Goal: Transaction & Acquisition: Purchase product/service

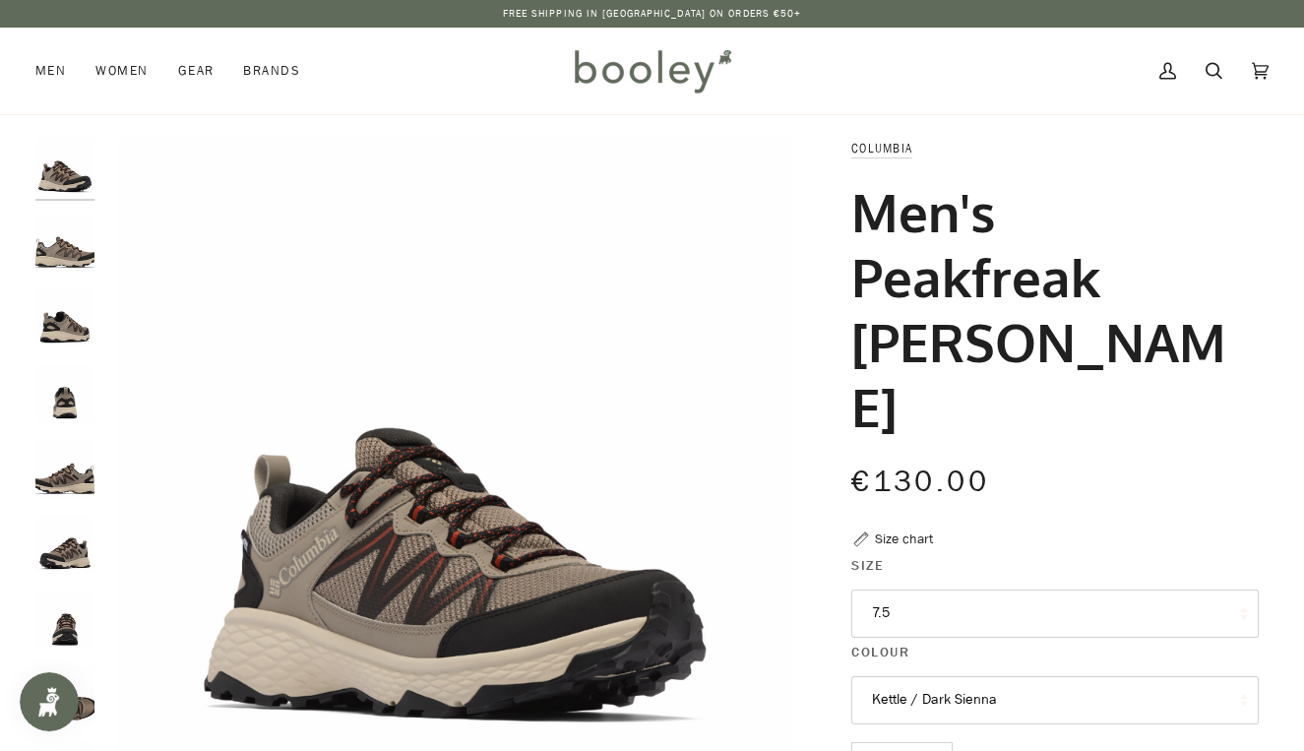
click at [968, 590] on button "7.5" at bounding box center [1056, 614] width 408 height 48
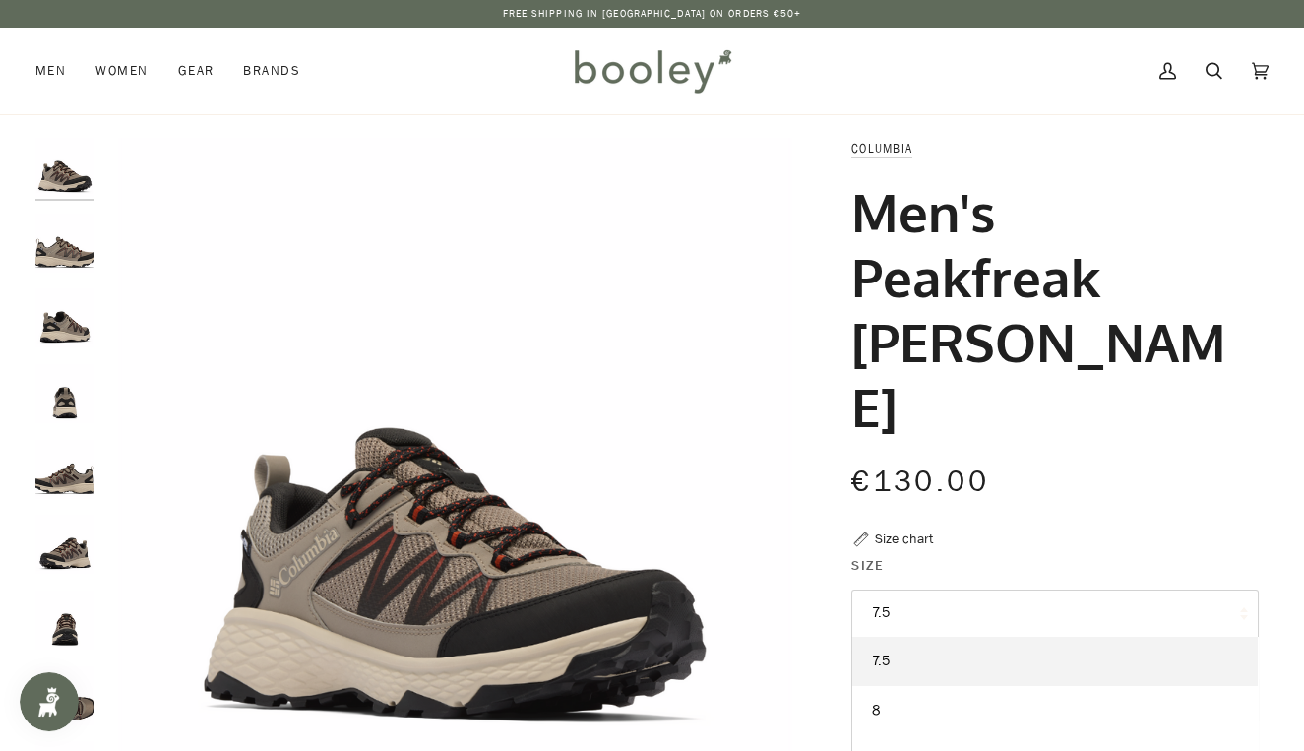
scroll to position [208, 0]
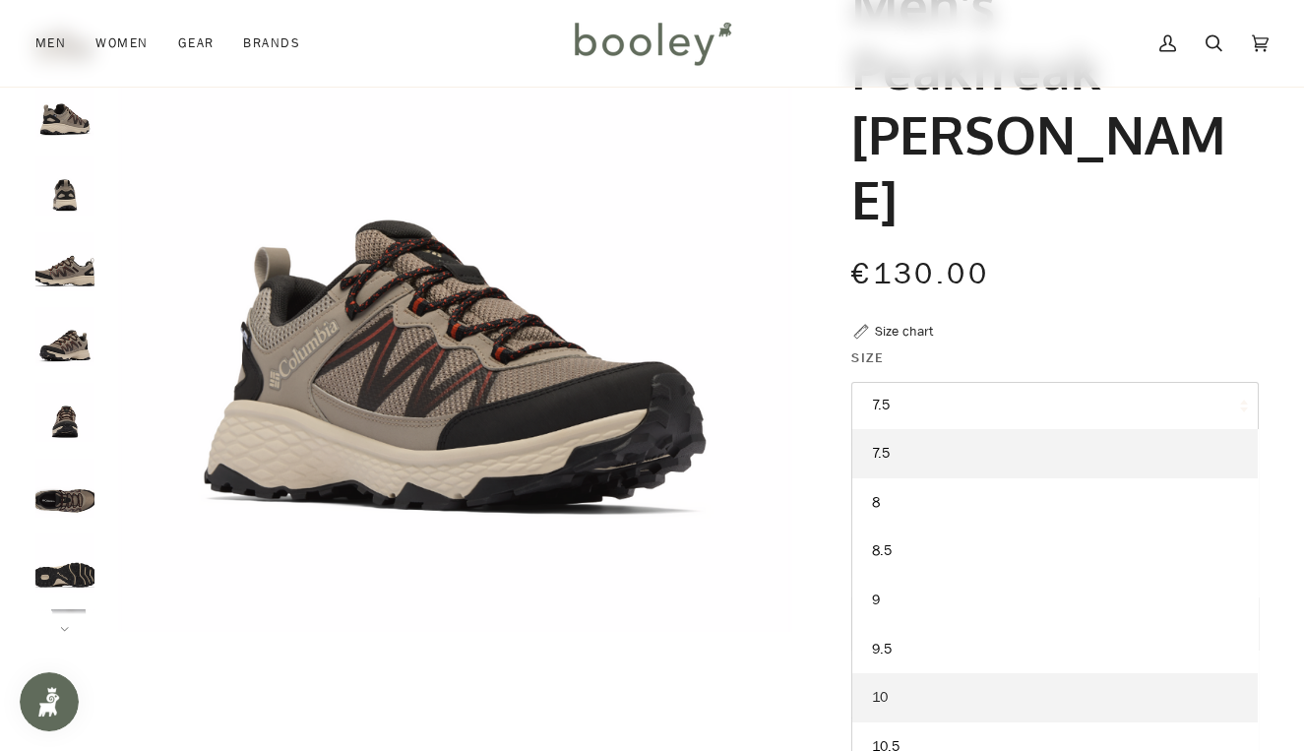
click at [897, 673] on link "10" at bounding box center [1055, 697] width 406 height 49
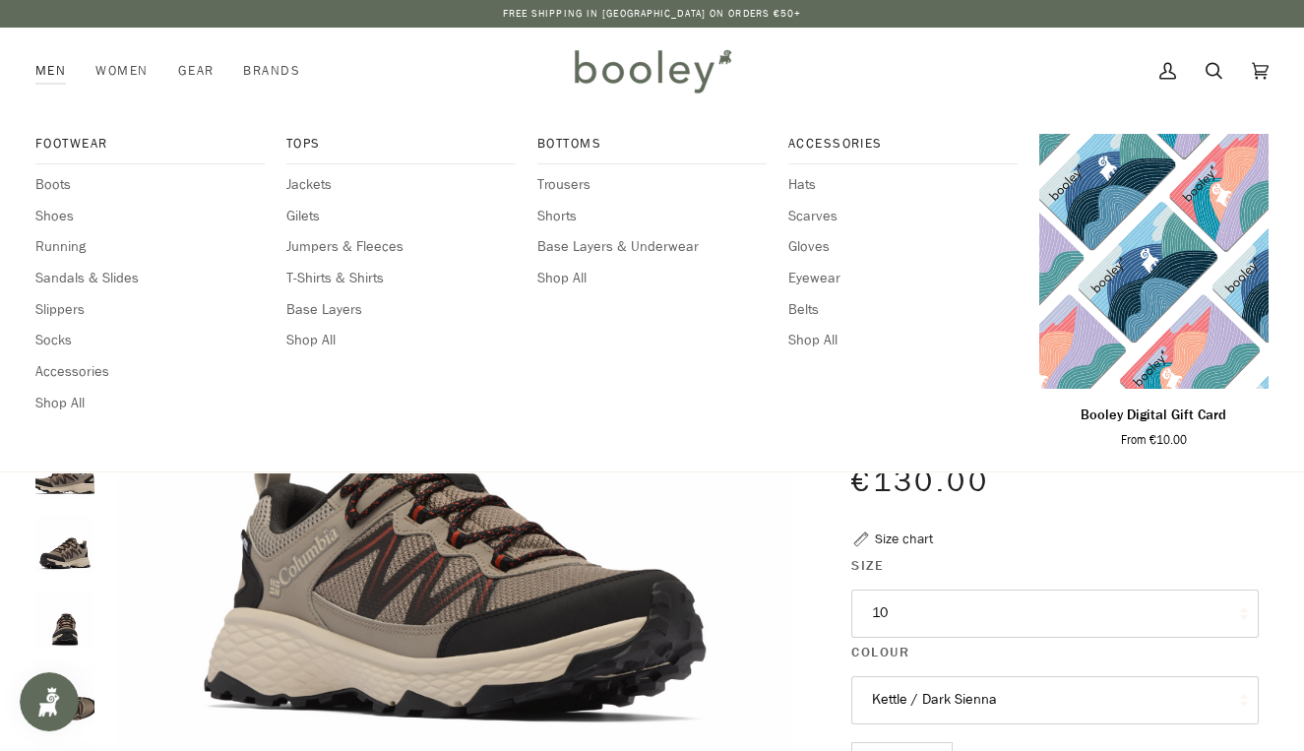
click at [47, 72] on link "Men" at bounding box center [57, 71] width 45 height 87
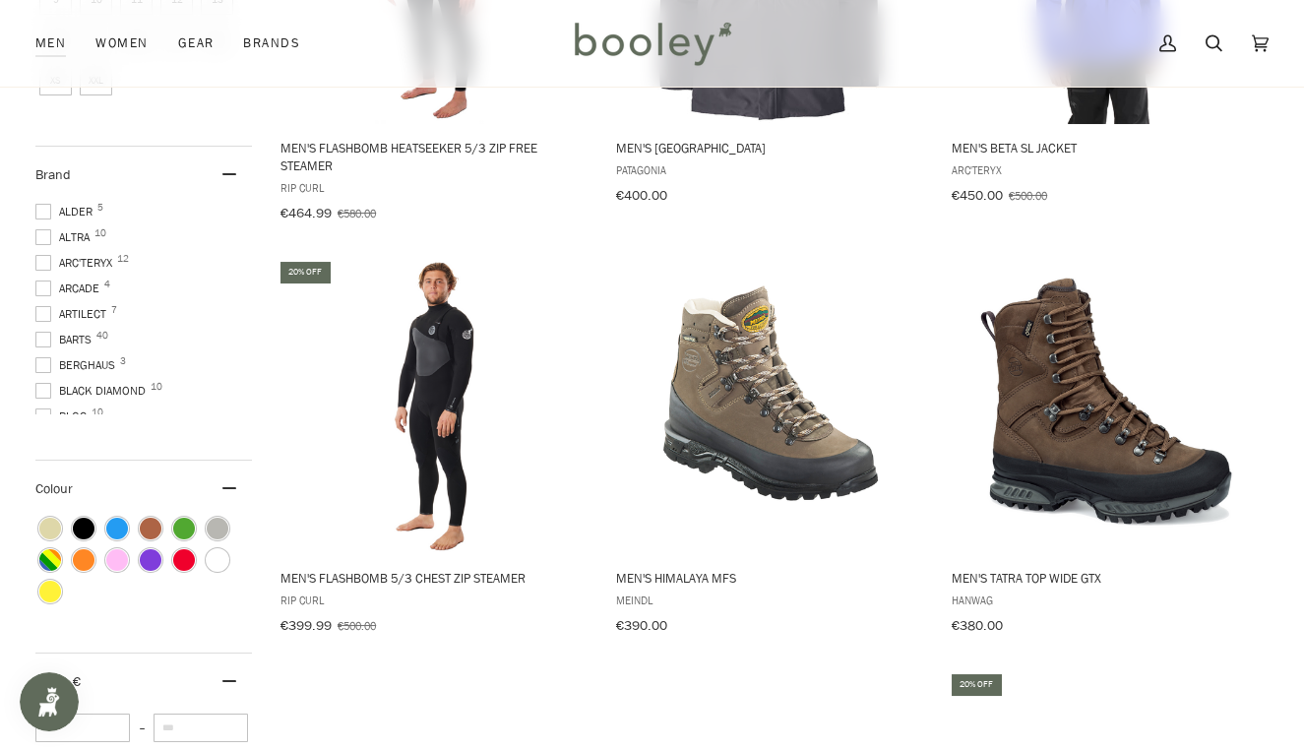
scroll to position [201, 0]
click at [40, 259] on span at bounding box center [43, 267] width 16 height 16
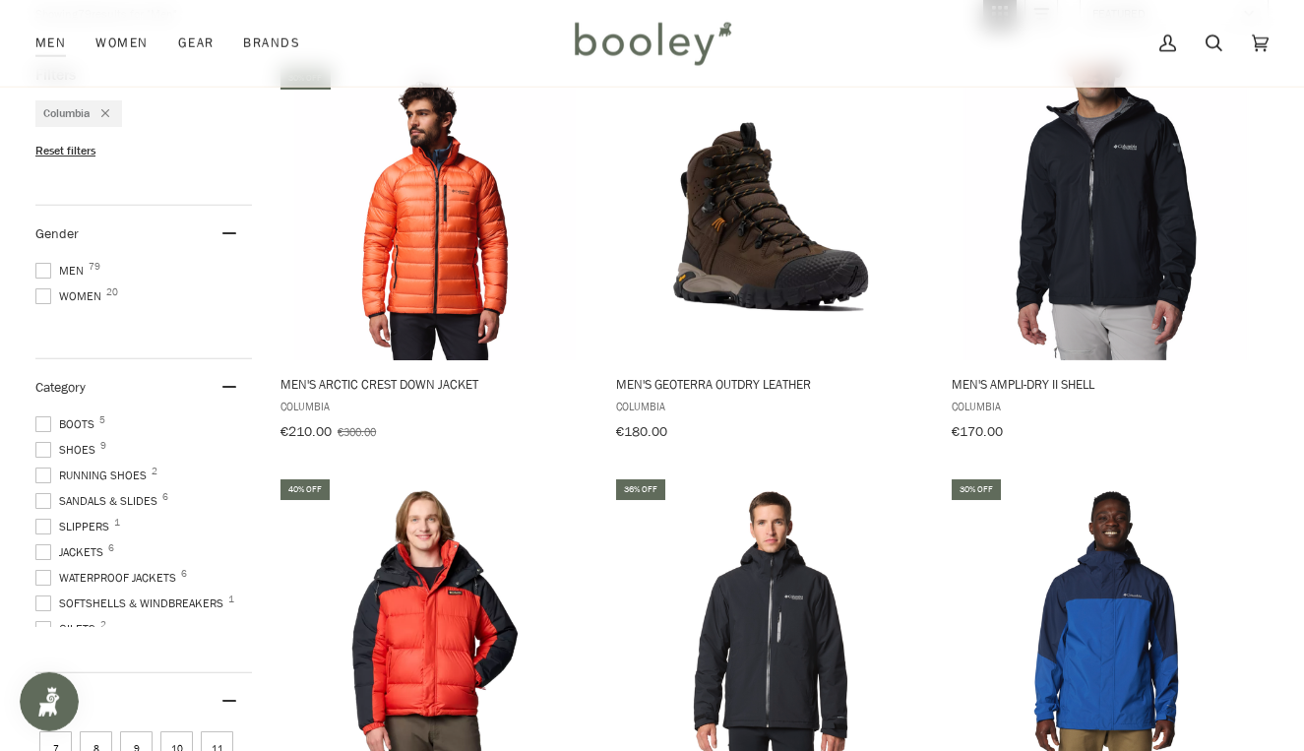
scroll to position [388, 0]
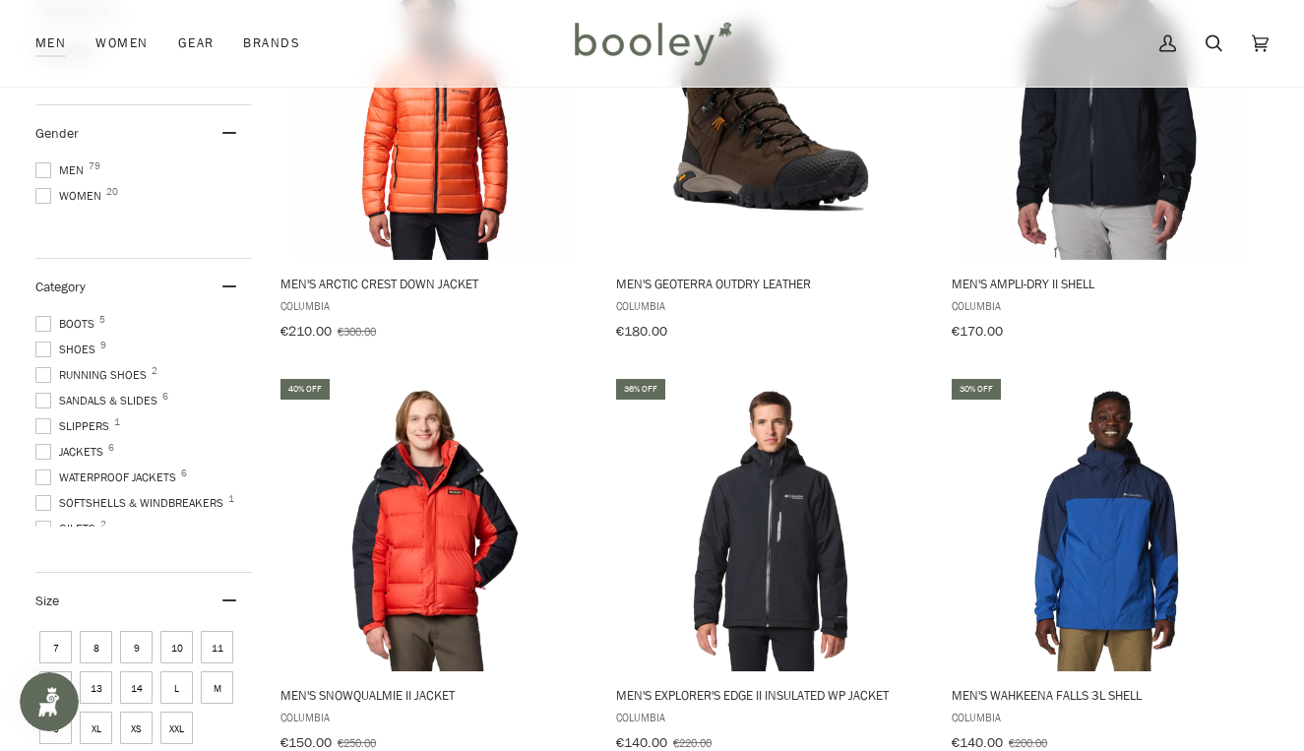
click at [84, 347] on span "Shoes 9" at bounding box center [68, 350] width 66 height 18
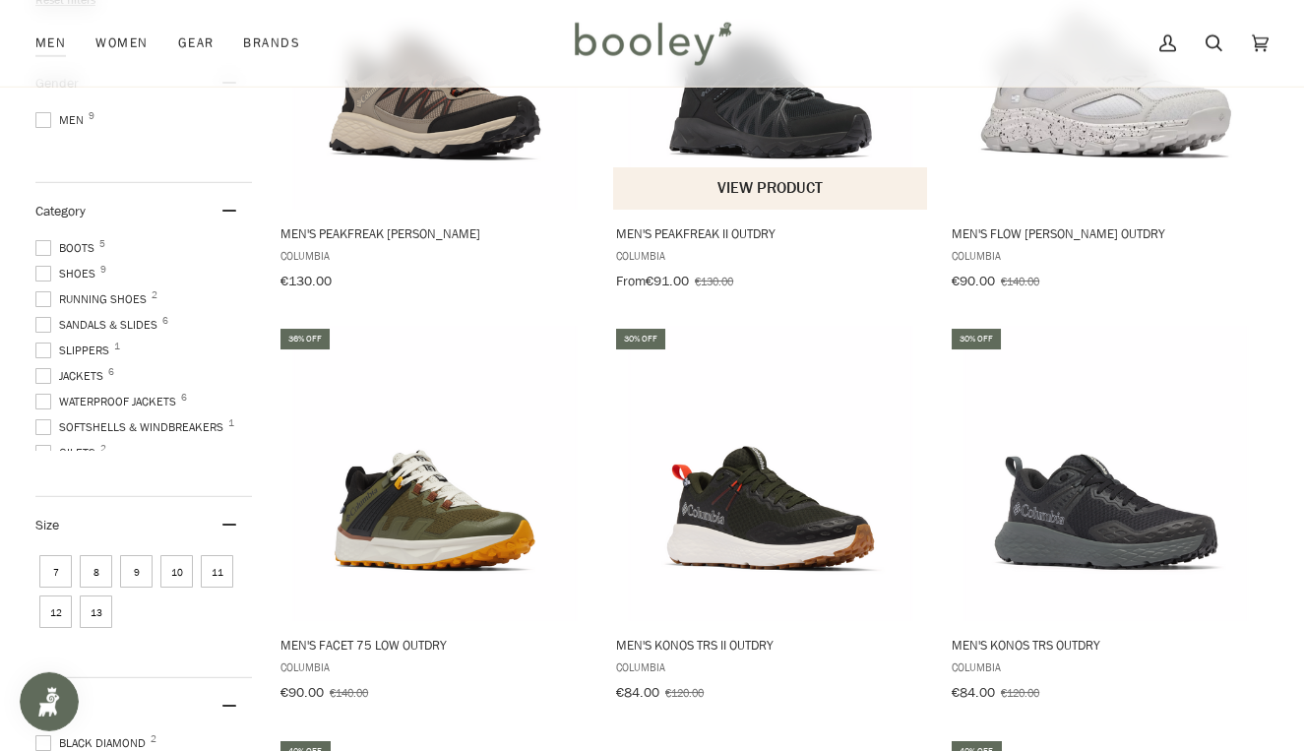
scroll to position [522, 0]
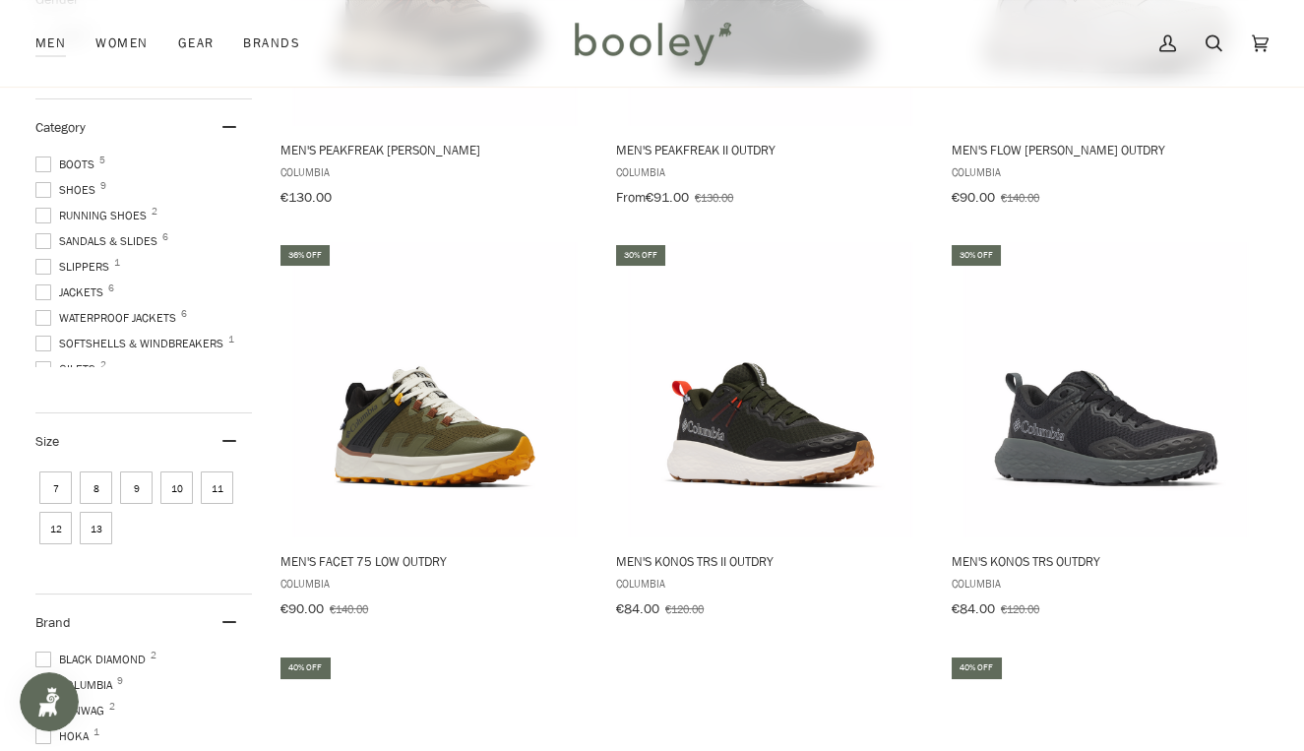
click at [53, 211] on span "Running Shoes 2" at bounding box center [93, 216] width 117 height 18
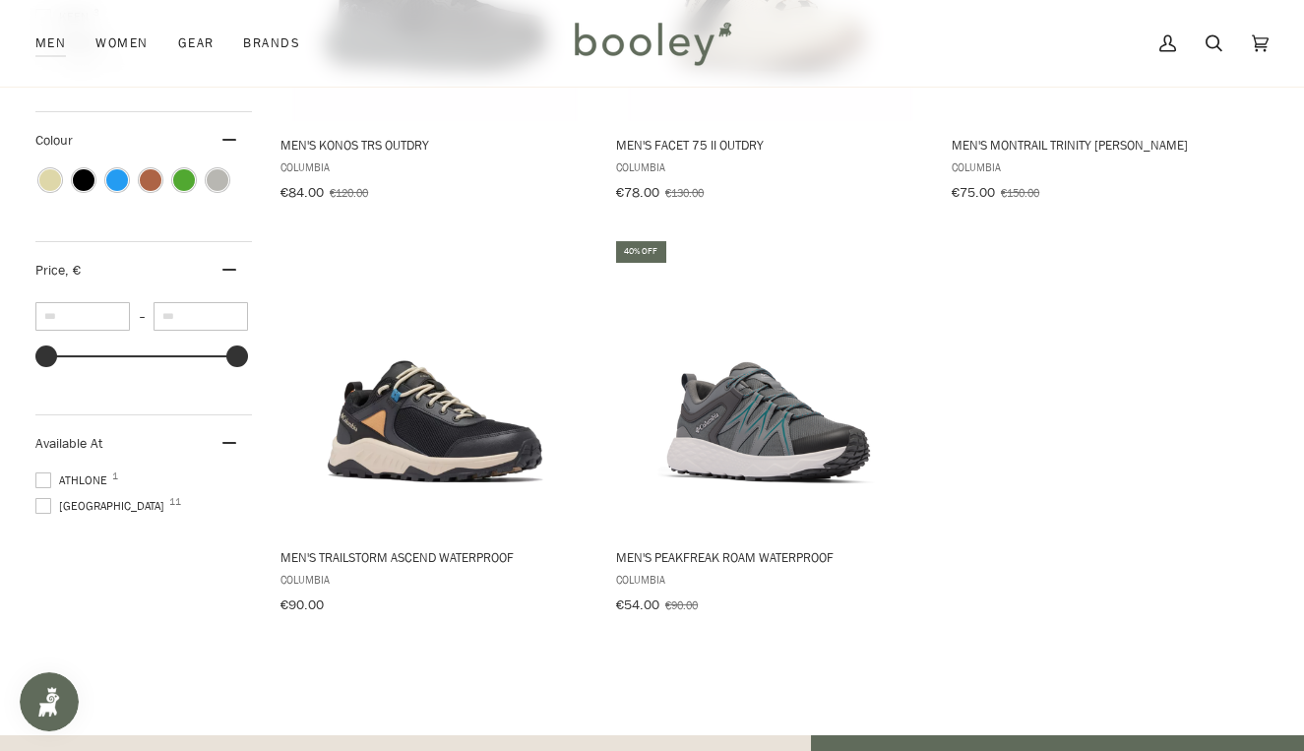
scroll to position [1455, 0]
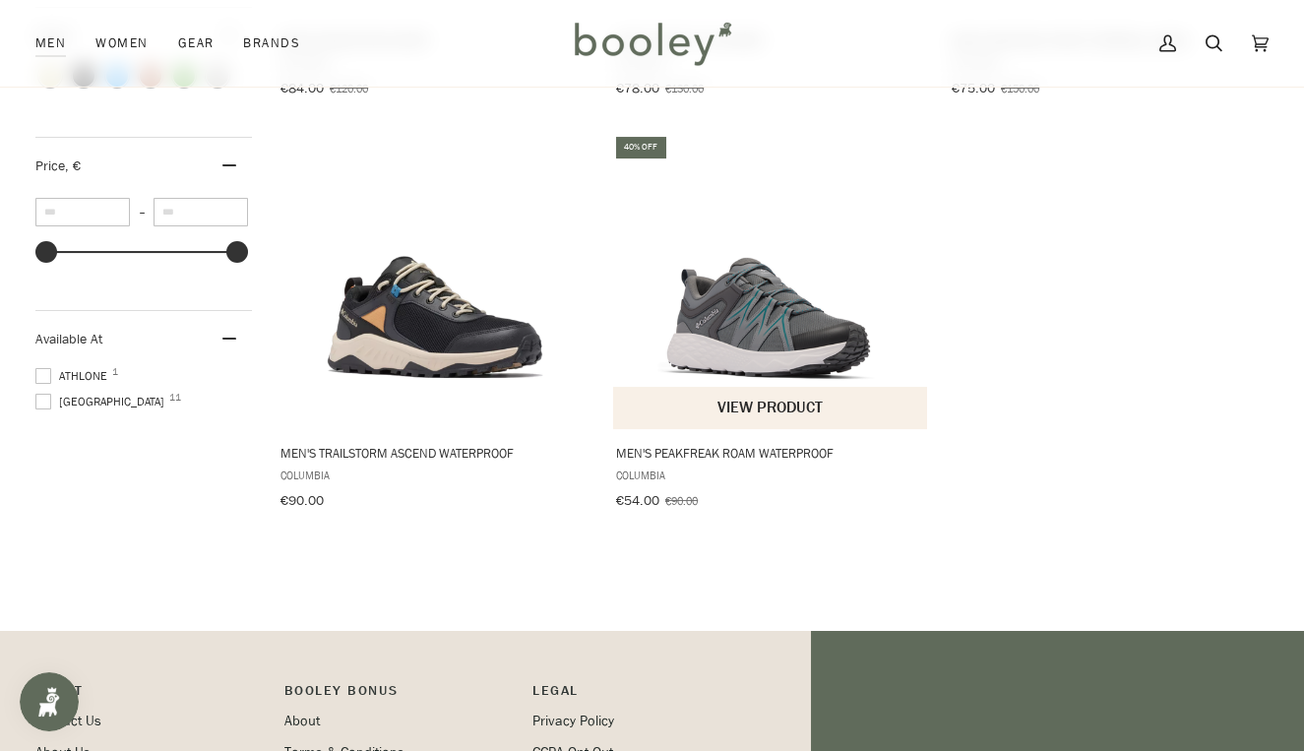
click at [784, 356] on img "Men's Peakfreak Roam Waterproof" at bounding box center [770, 281] width 295 height 295
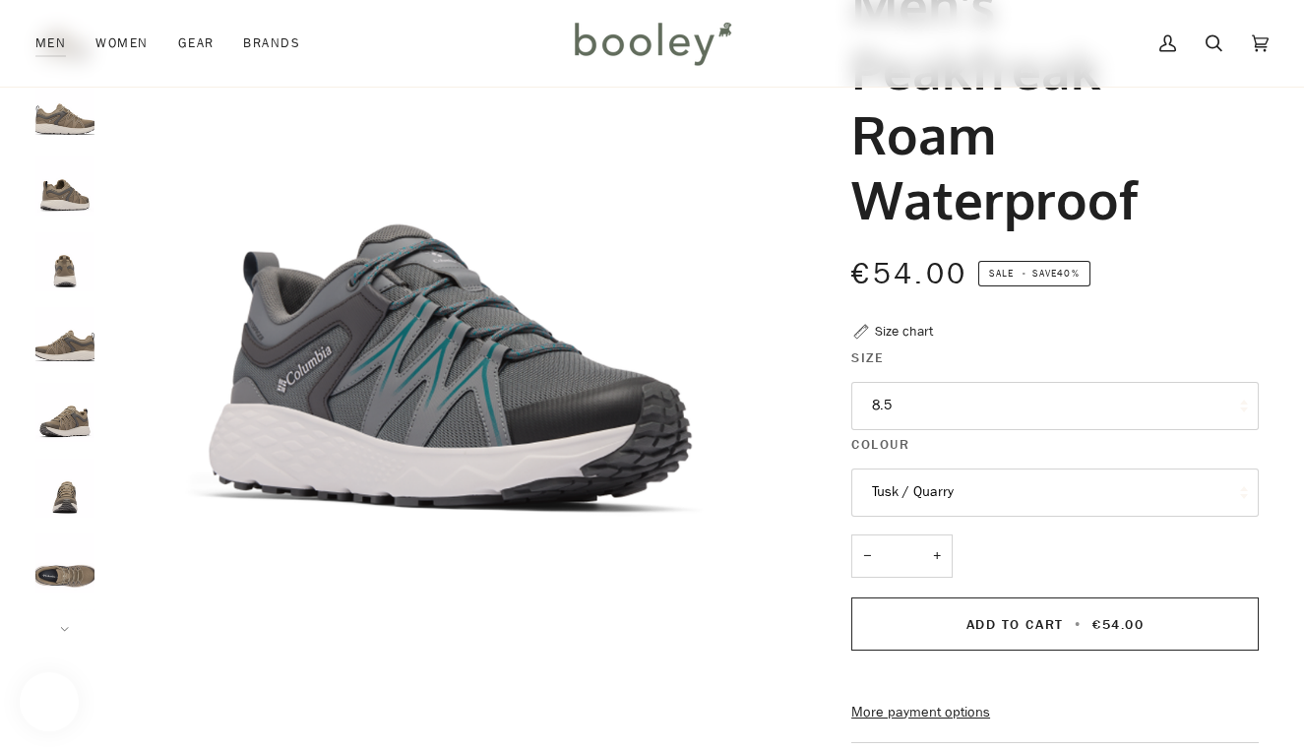
scroll to position [208, 0]
click at [938, 375] on legend "Size" at bounding box center [1056, 362] width 408 height 31
click at [922, 398] on button "8.5" at bounding box center [1056, 406] width 408 height 48
